Goal: Task Accomplishment & Management: Use online tool/utility

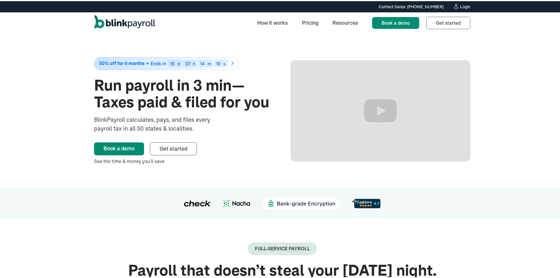
click at [460, 6] on div "Login" at bounding box center [465, 6] width 10 height 4
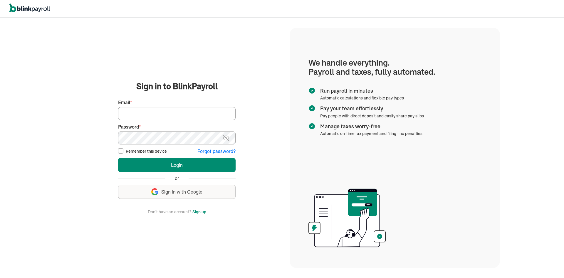
click at [194, 115] on input "Email *" at bounding box center [177, 113] width 118 height 13
click at [182, 114] on input "Email *" at bounding box center [177, 113] width 118 height 13
type input "admin@chillcryosauna.com"
click at [118, 158] on button "Login" at bounding box center [177, 165] width 118 height 14
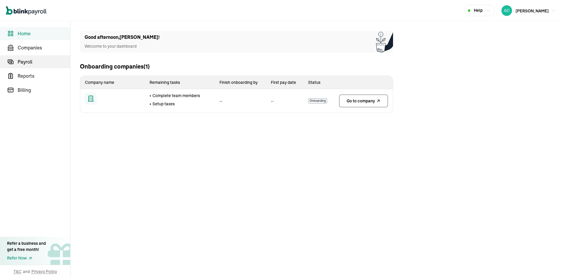
click at [28, 66] on link "Payroll" at bounding box center [35, 61] width 70 height 13
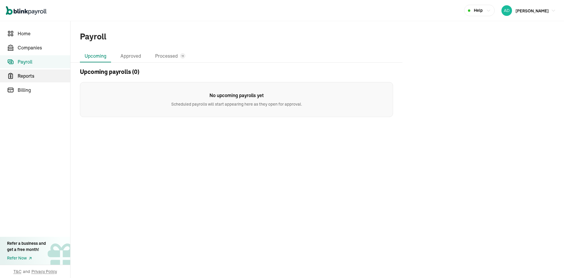
click at [39, 78] on span "Reports" at bounding box center [44, 75] width 53 height 7
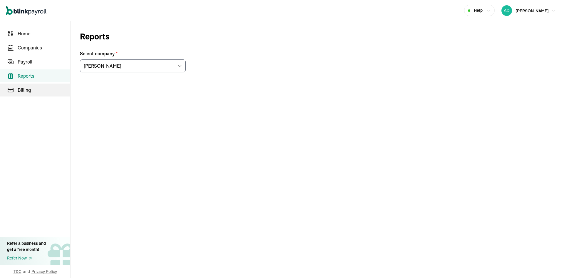
click at [31, 91] on span "Billing" at bounding box center [44, 89] width 53 height 7
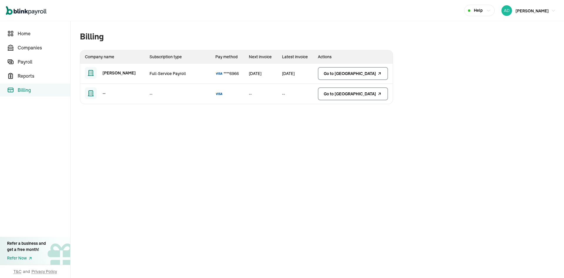
click at [31, 91] on span "Billing" at bounding box center [44, 89] width 53 height 7
click at [32, 35] on span "Home" at bounding box center [44, 33] width 53 height 7
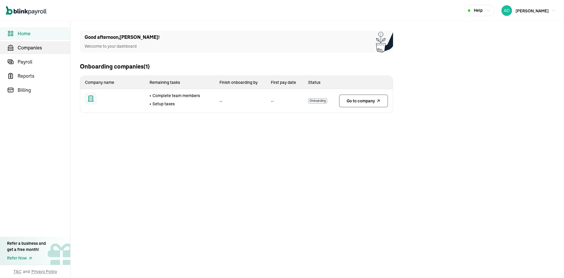
click at [30, 47] on span "Companies" at bounding box center [44, 47] width 53 height 7
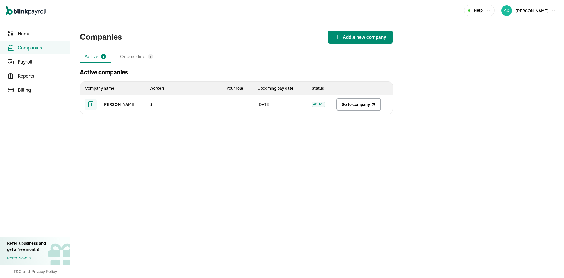
click at [286, 106] on td "19 Sep" at bounding box center [280, 104] width 54 height 19
click at [346, 106] on span "Go to company" at bounding box center [356, 104] width 28 height 6
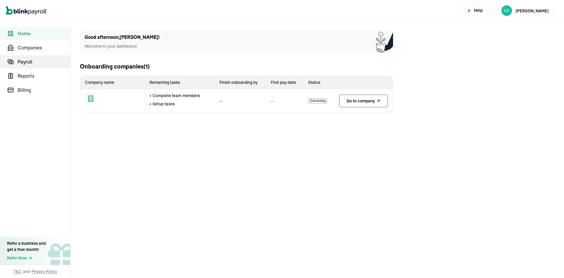
click at [28, 66] on link "Payroll" at bounding box center [35, 61] width 70 height 13
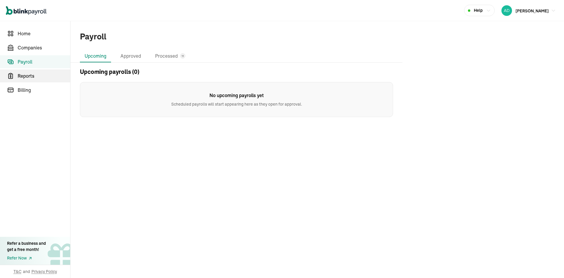
click at [39, 78] on span "Reports" at bounding box center [44, 75] width 53 height 7
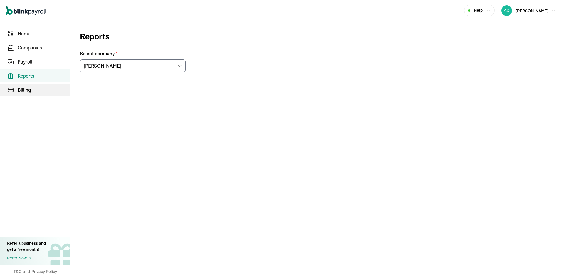
click at [31, 91] on span "Billing" at bounding box center [44, 89] width 53 height 7
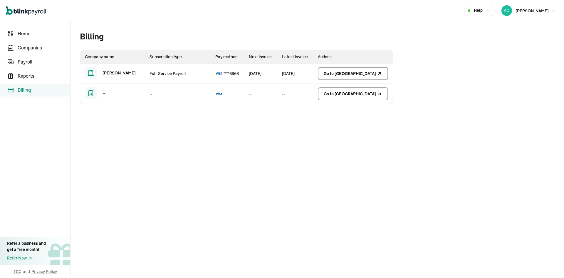
click at [31, 91] on span "Billing" at bounding box center [44, 89] width 53 height 7
click at [32, 35] on span "Home" at bounding box center [44, 33] width 53 height 7
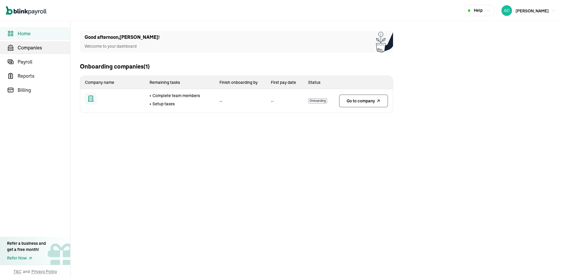
click at [30, 47] on span "Companies" at bounding box center [44, 47] width 53 height 7
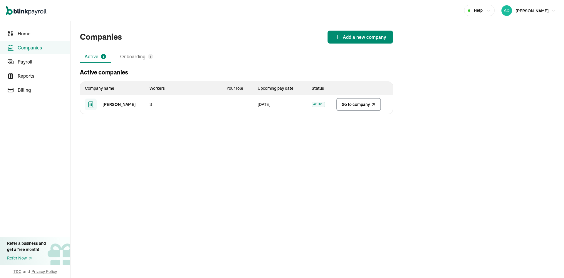
click at [286, 106] on td "[DATE]" at bounding box center [280, 104] width 54 height 19
click at [346, 106] on span "Go to company" at bounding box center [356, 104] width 28 height 6
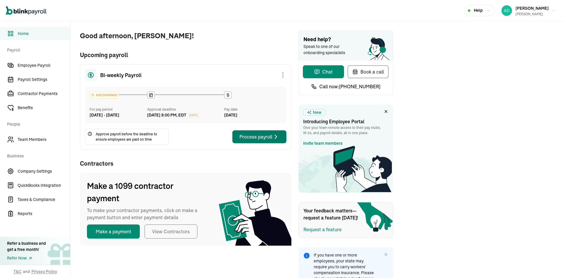
click at [264, 139] on button "Process payroll" at bounding box center [259, 136] width 54 height 13
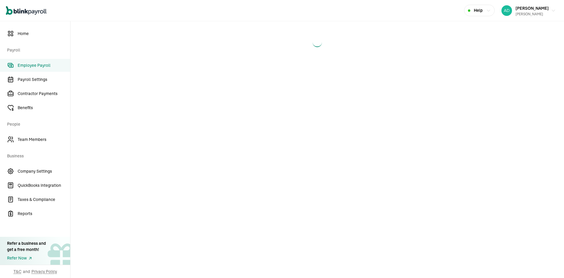
select select "direct_deposit"
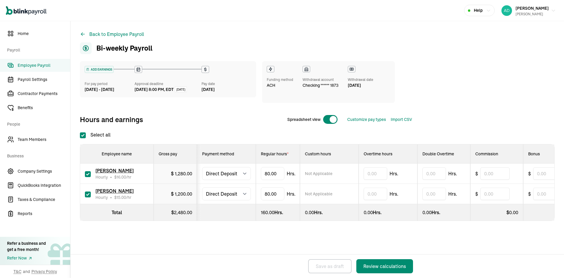
checkbox input "true"
click at [87, 174] on input "checkbox" at bounding box center [88, 174] width 6 height 6
checkbox input "false"
type input "0.00"
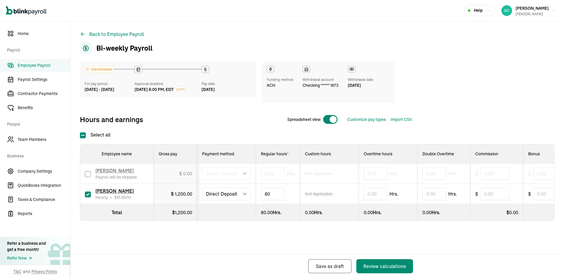
click at [273, 193] on input "80" at bounding box center [273, 193] width 24 height 12
click at [88, 174] on input "checkbox" at bounding box center [88, 174] width 6 height 6
checkbox input "true"
click at [182, 175] on div "$ 0.00" at bounding box center [185, 173] width 13 height 7
click at [274, 171] on input "0" at bounding box center [273, 173] width 24 height 12
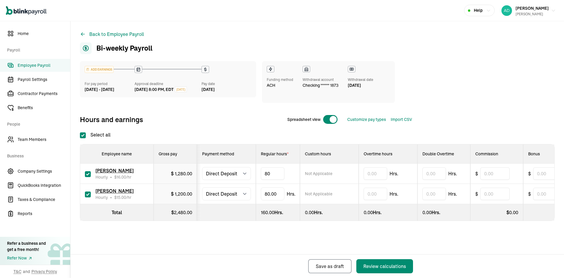
type input "8"
click at [87, 173] on input "checkbox" at bounding box center [88, 174] width 6 height 6
checkbox input "false"
click at [271, 195] on input "80" at bounding box center [273, 193] width 24 height 12
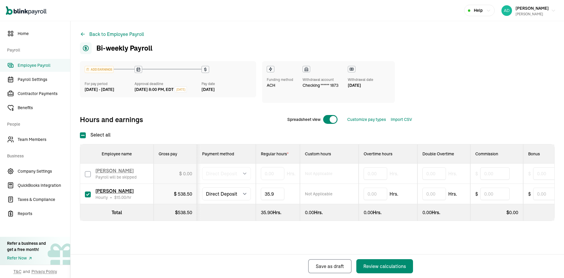
type input "35.93"
click at [290, 195] on td "35.93 Hrs." at bounding box center [278, 194] width 44 height 20
drag, startPoint x: 280, startPoint y: 195, endPoint x: 262, endPoint y: 194, distance: 18.2
type input "3"
type input "36.0"
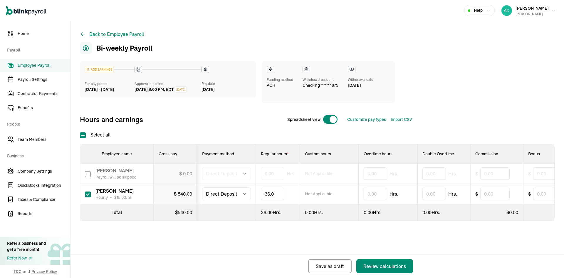
click at [476, 133] on div "Select all Employee name Gross pay Payment method Regular hours * Custom hours …" at bounding box center [317, 176] width 475 height 90
click at [543, 195] on input "text" at bounding box center [547, 193] width 29 height 12
type input "5"
click at [505, 124] on div "ADD EARNINGS For pay period Aug 30 - Sep 12, 2025 Approval deadline Sep 17, 202…" at bounding box center [317, 93] width 475 height 65
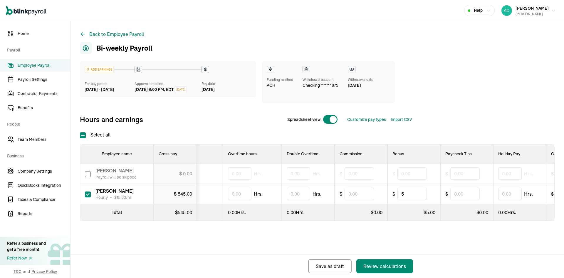
scroll to position [0, 136]
click at [474, 198] on input "text" at bounding box center [464, 193] width 29 height 12
type input "5"
click at [421, 195] on input "5" at bounding box center [411, 193] width 29 height 12
click at [488, 133] on div "Select all Employee name Gross pay Payment method Regular hours * Custom hours …" at bounding box center [317, 176] width 475 height 90
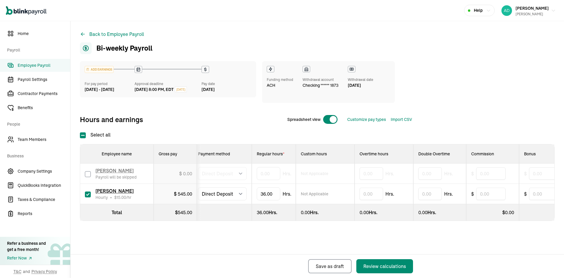
scroll to position [0, 0]
click at [385, 267] on div "Review calculations" at bounding box center [384, 265] width 43 height 7
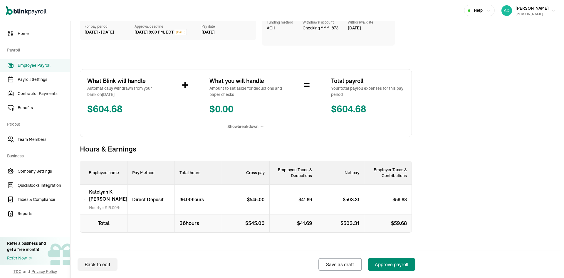
scroll to position [66, 0]
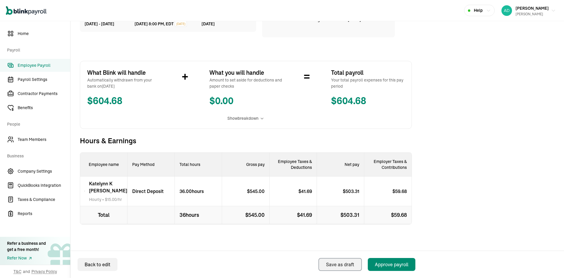
click at [336, 264] on div "Save as draft" at bounding box center [340, 264] width 28 height 7
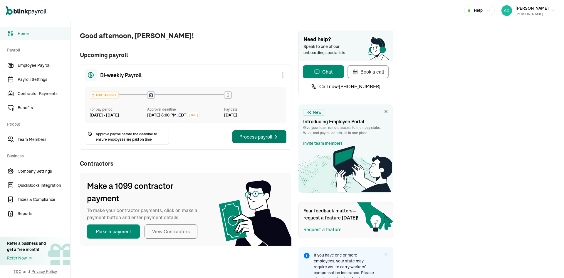
click at [264, 139] on button "Process payroll" at bounding box center [259, 136] width 54 height 13
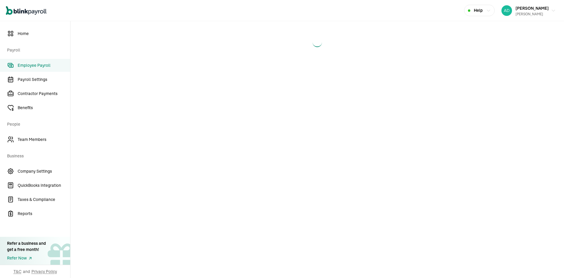
select select "direct_deposit"
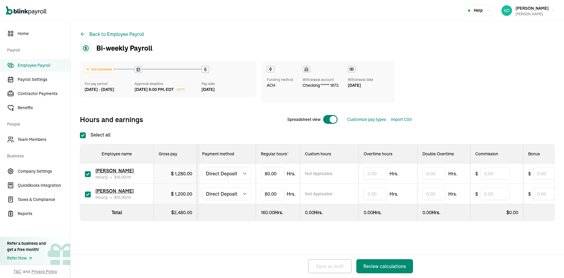
click at [87, 174] on input "checkbox" at bounding box center [88, 174] width 6 height 6
checkbox input "false"
type input "0.00"
click at [273, 193] on input "80" at bounding box center [273, 193] width 24 height 12
click at [88, 174] on input "checkbox" at bounding box center [88, 174] width 6 height 6
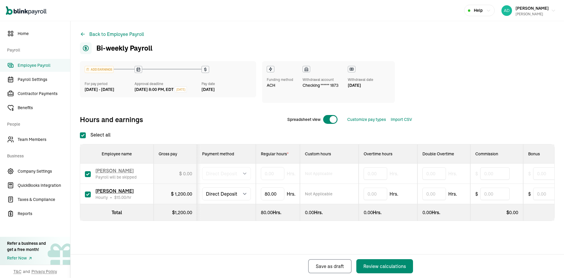
checkbox input "true"
click at [182, 175] on div "$ 0.00" at bounding box center [185, 173] width 13 height 7
click at [274, 171] on input "0" at bounding box center [273, 173] width 24 height 12
type input "8"
click at [87, 173] on input "checkbox" at bounding box center [88, 174] width 6 height 6
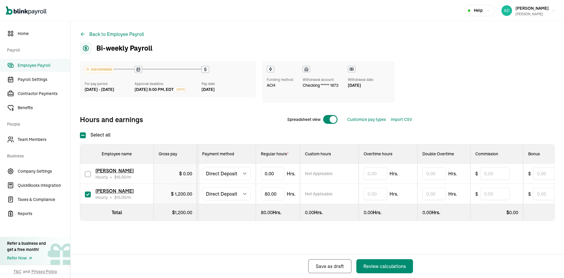
checkbox input "false"
click at [271, 195] on input "80" at bounding box center [273, 193] width 24 height 12
type input "35.93"
click at [290, 195] on td "35.93" at bounding box center [278, 194] width 44 height 20
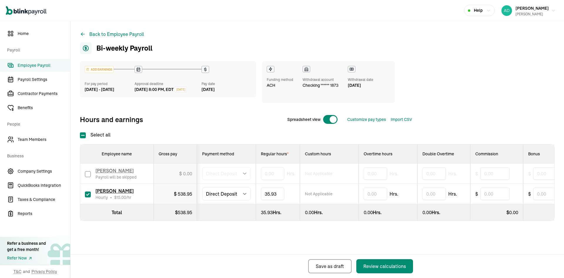
drag, startPoint x: 280, startPoint y: 195, endPoint x: 262, endPoint y: 194, distance: 18.2
type input "3"
type input "36.0"
click at [476, 133] on div "Select all Employee name Gross pay Payment method Regular hours * Custom hours …" at bounding box center [317, 176] width 475 height 90
click at [543, 195] on input "text" at bounding box center [547, 193] width 29 height 12
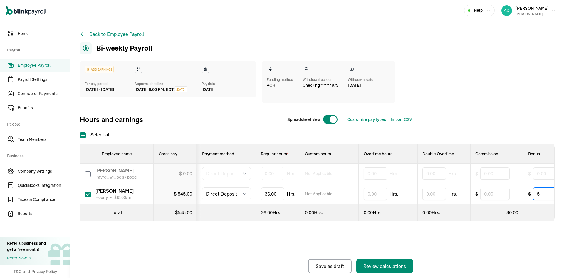
type input "5"
click at [505, 124] on div "ADD EARNINGS For pay period Aug 30 - Sep 12, 2025 Approval deadline Sep 17, 202…" at bounding box center [317, 93] width 475 height 65
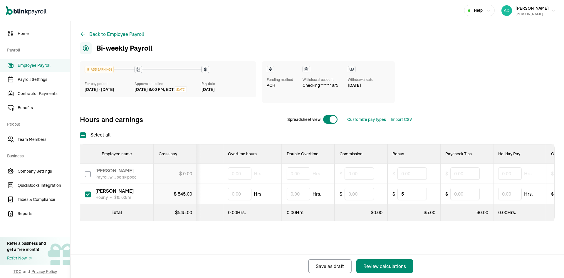
scroll to position [0, 136]
click at [474, 198] on input "text" at bounding box center [464, 193] width 29 height 12
type input "5"
click at [421, 195] on input "5" at bounding box center [411, 193] width 29 height 12
click at [488, 133] on div "Select all Employee name Gross pay Payment method Regular hours * Custom hours …" at bounding box center [317, 176] width 475 height 90
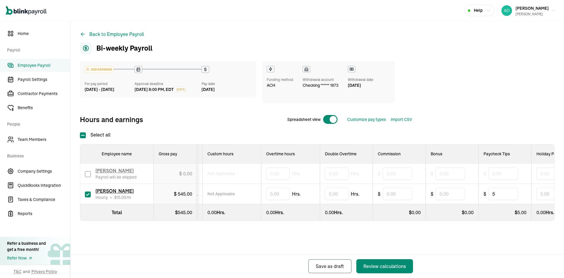
scroll to position [0, 0]
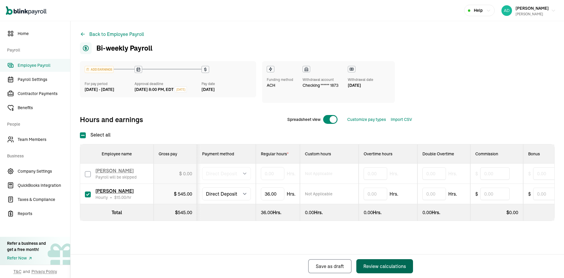
click at [385, 267] on div "Review calculations" at bounding box center [384, 265] width 43 height 7
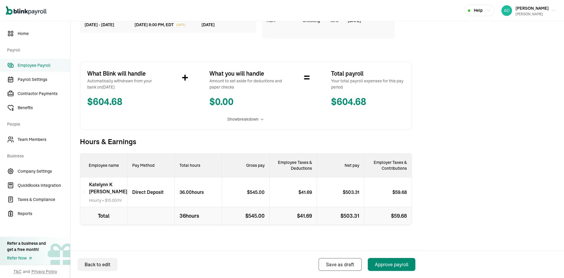
scroll to position [66, 0]
click at [336, 264] on div "Save as draft" at bounding box center [340, 264] width 28 height 7
